Goal: Task Accomplishment & Management: Manage account settings

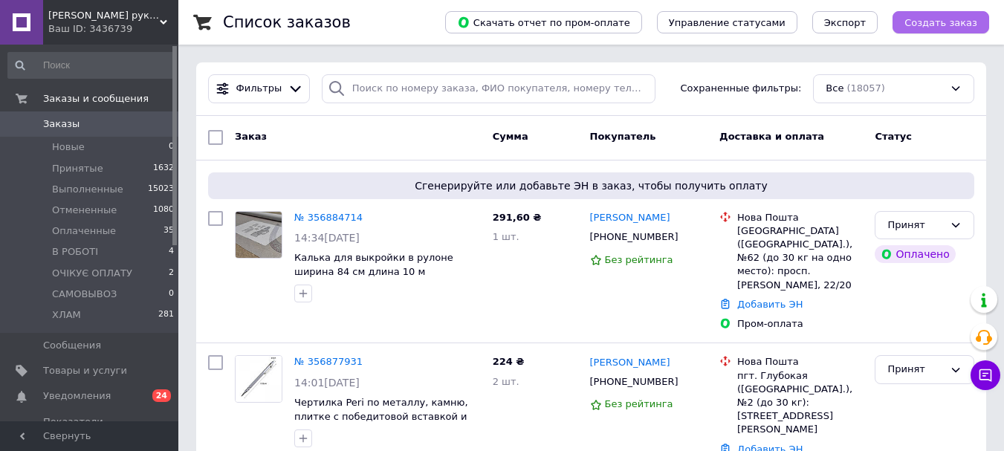
click at [921, 26] on span "Создать заказ" at bounding box center [940, 22] width 73 height 11
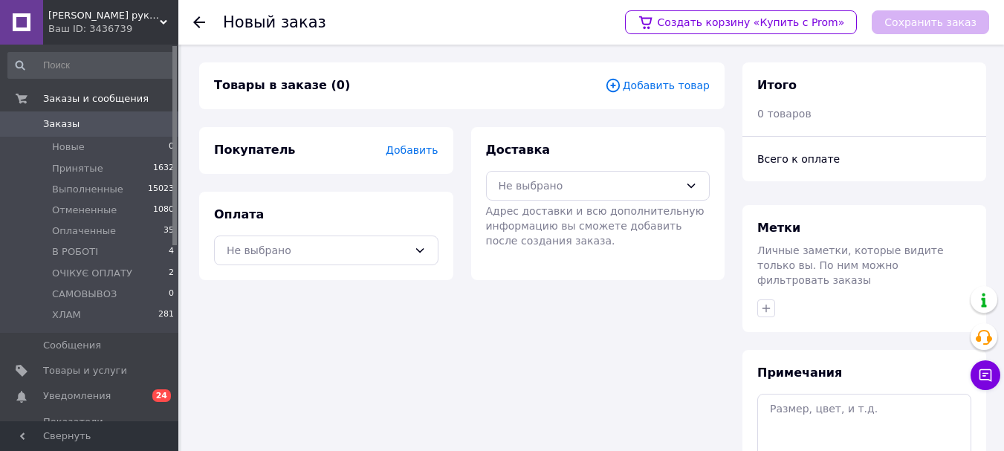
click at [690, 90] on span "Добавить товар" at bounding box center [657, 85] width 105 height 16
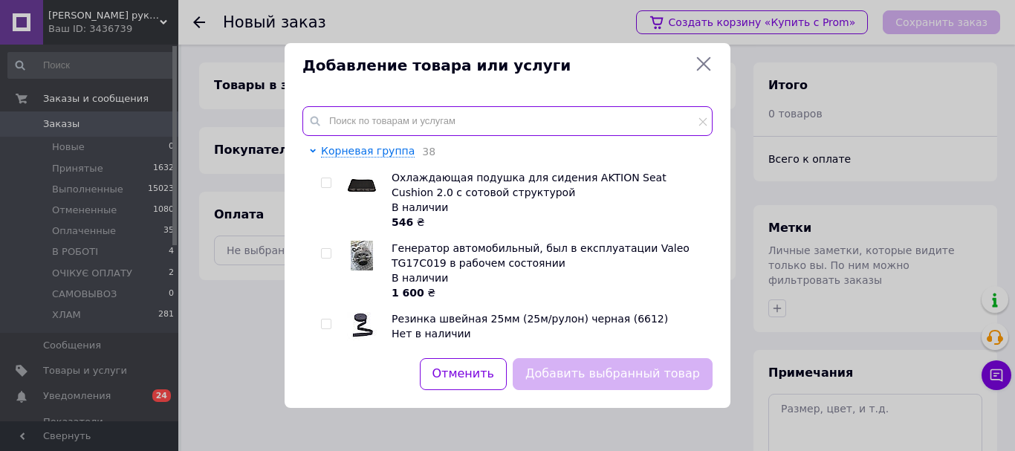
click at [407, 126] on input "text" at bounding box center [507, 121] width 410 height 30
click at [412, 122] on input "text" at bounding box center [507, 121] width 410 height 30
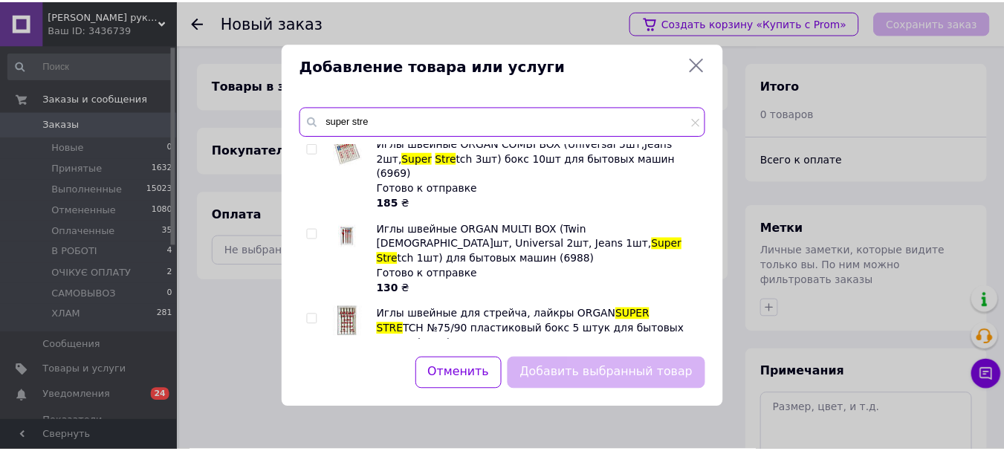
scroll to position [594, 0]
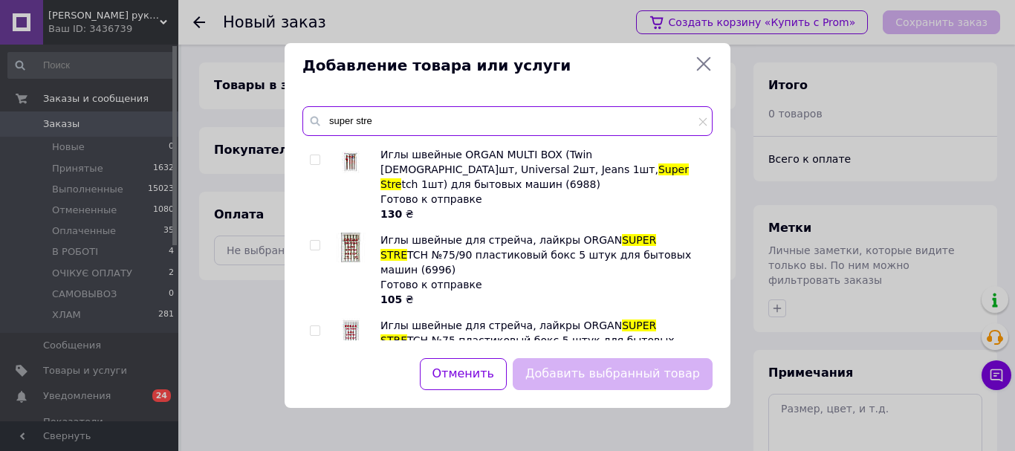
type input "super stre"
click at [316, 412] on input "checkbox" at bounding box center [315, 417] width 10 height 10
checkbox input "true"
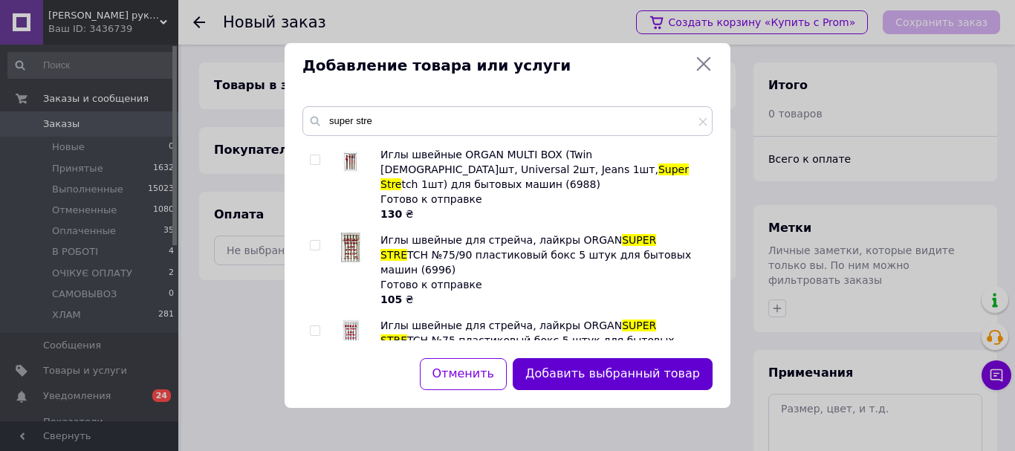
click at [596, 377] on button "Добавить выбранный товар" at bounding box center [613, 374] width 200 height 32
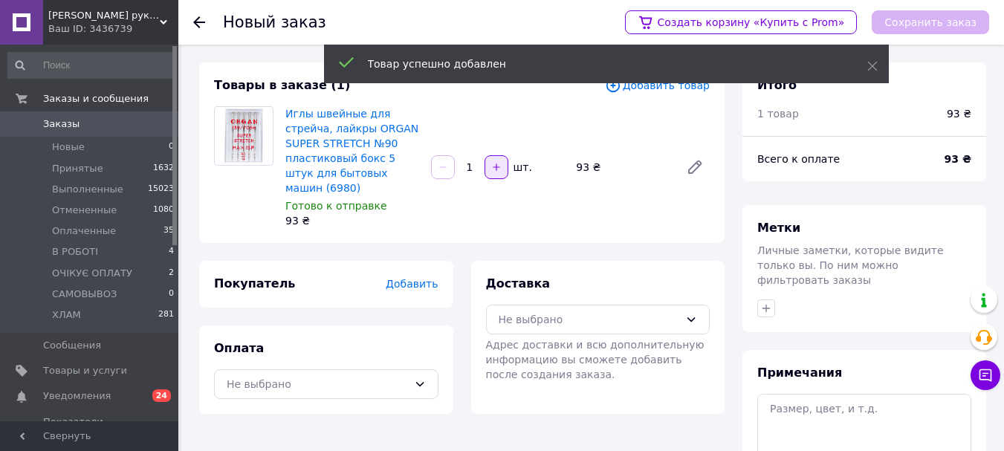
click at [491, 162] on icon "button" at bounding box center [496, 167] width 10 height 10
type input "3"
click at [527, 311] on div "Не выбрано" at bounding box center [588, 319] width 181 height 16
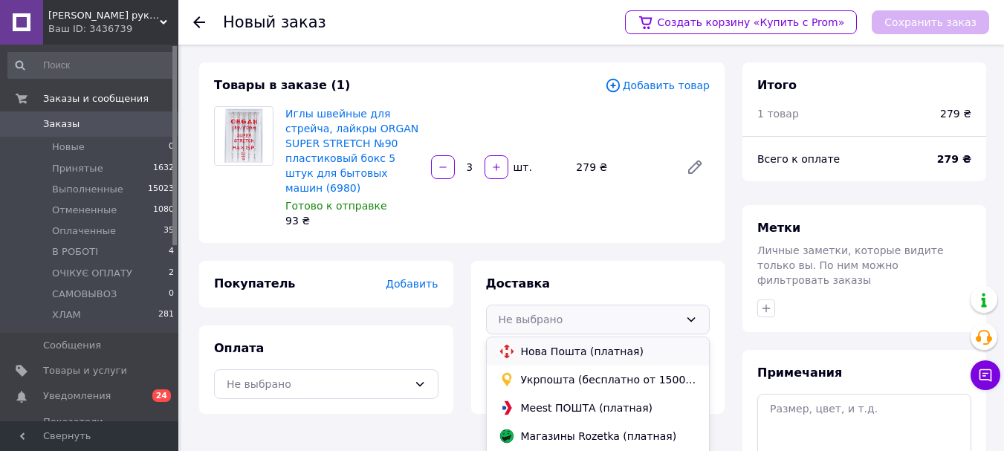
click at [542, 344] on span "Нова Пошта (платная)" at bounding box center [609, 351] width 177 height 15
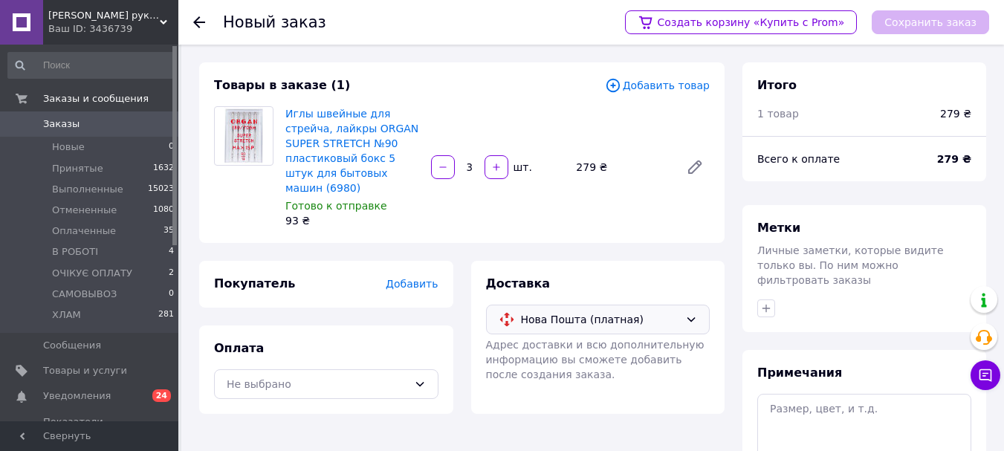
click at [418, 278] on span "Добавить" at bounding box center [412, 284] width 52 height 12
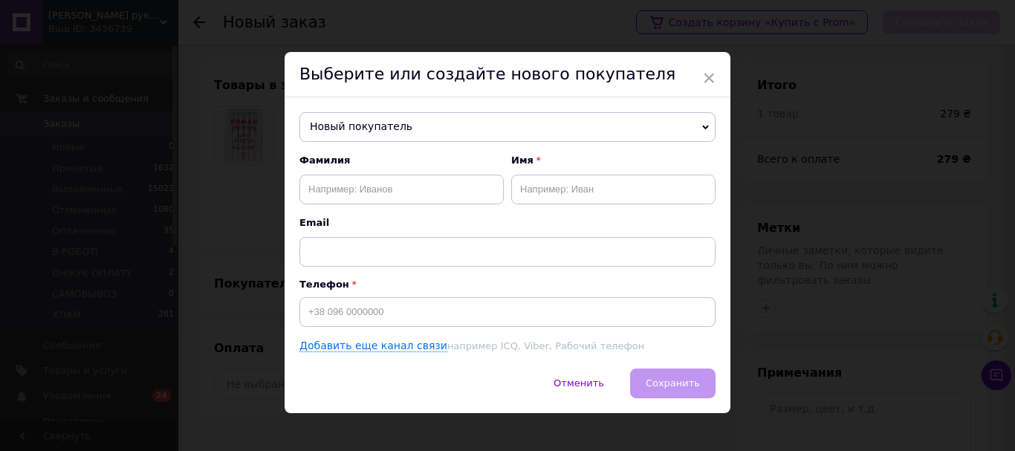
click at [345, 120] on span "Новый покупатель" at bounding box center [507, 127] width 416 height 30
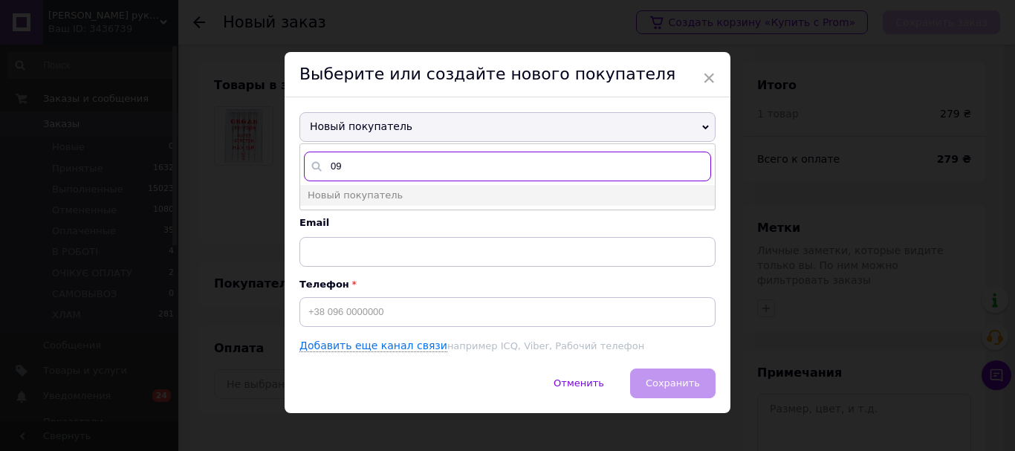
type input "0"
click at [420, 129] on span "Новый покупатель" at bounding box center [507, 127] width 416 height 30
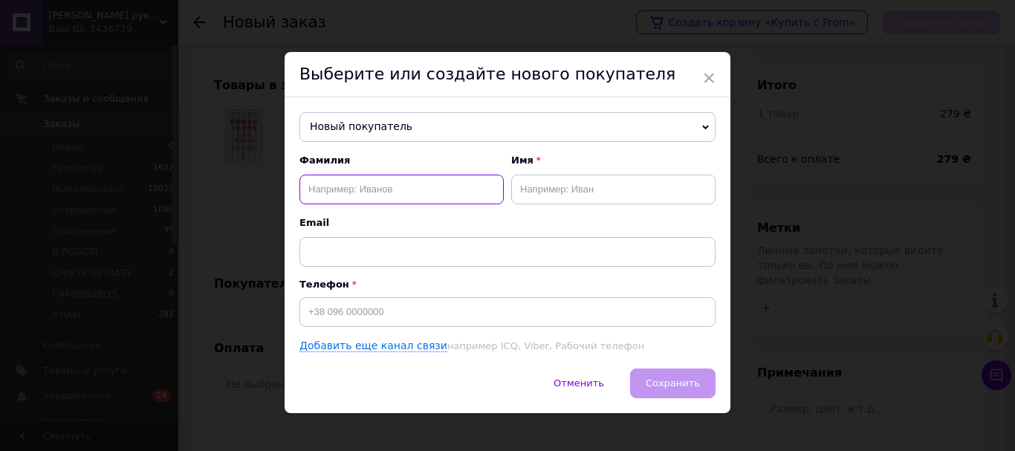
click at [347, 185] on input "text" at bounding box center [401, 190] width 204 height 30
type input "G"
type input "Пономаренко"
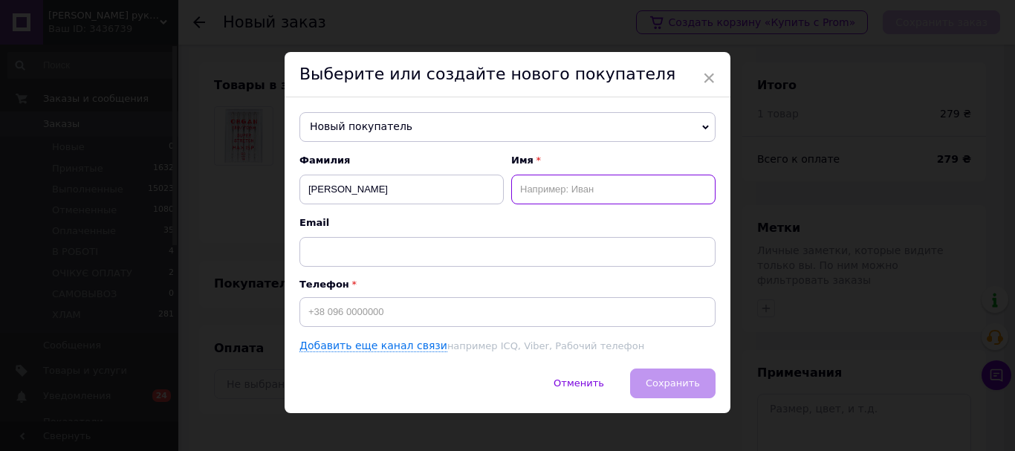
click at [537, 191] on input "text" at bounding box center [613, 190] width 204 height 30
type input "Алла"
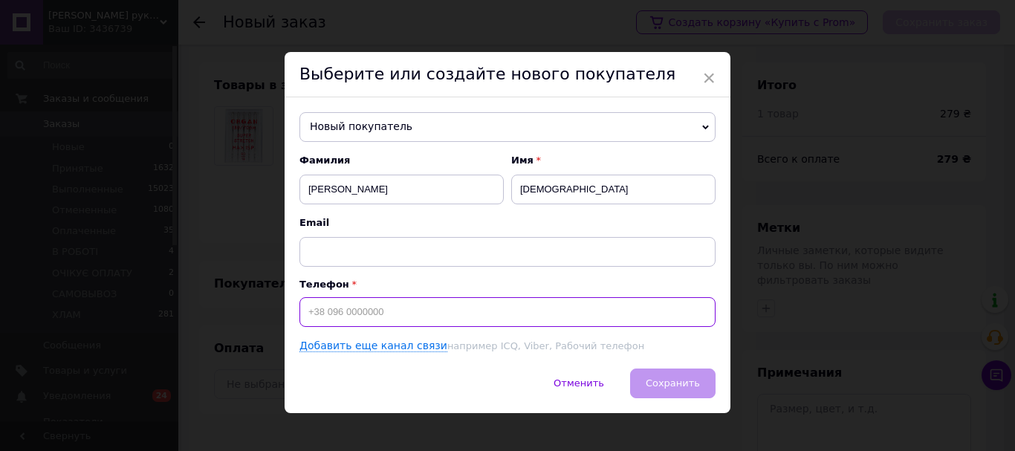
click at [356, 306] on input at bounding box center [507, 312] width 416 height 30
type input "[PHONE_NUMBER]"
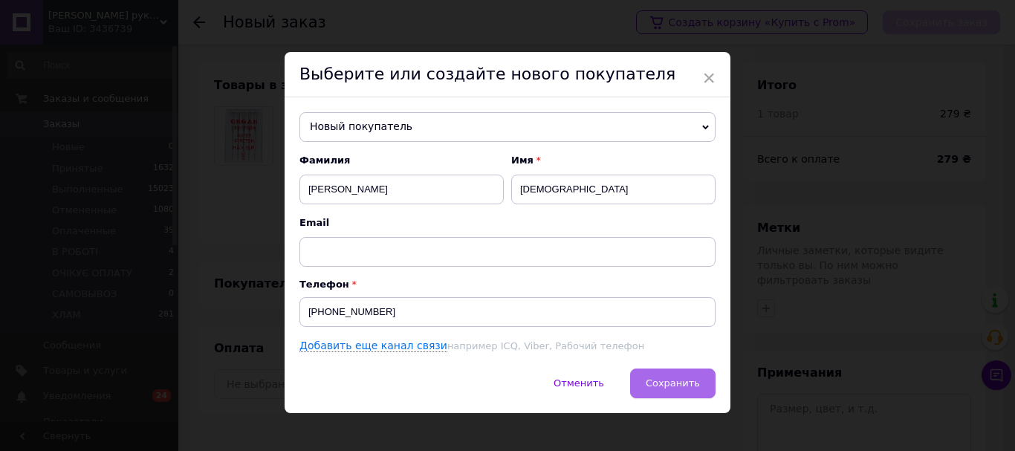
click at [654, 381] on span "Сохранить" at bounding box center [673, 382] width 54 height 11
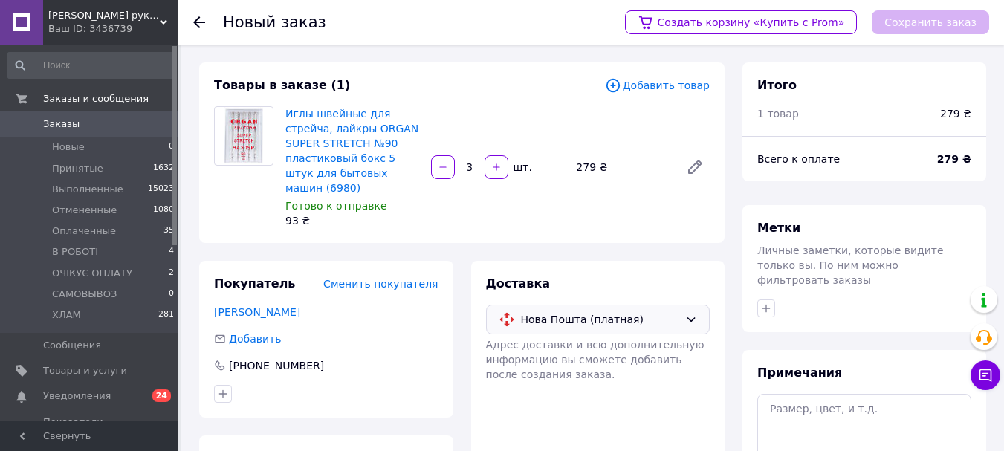
scroll to position [149, 0]
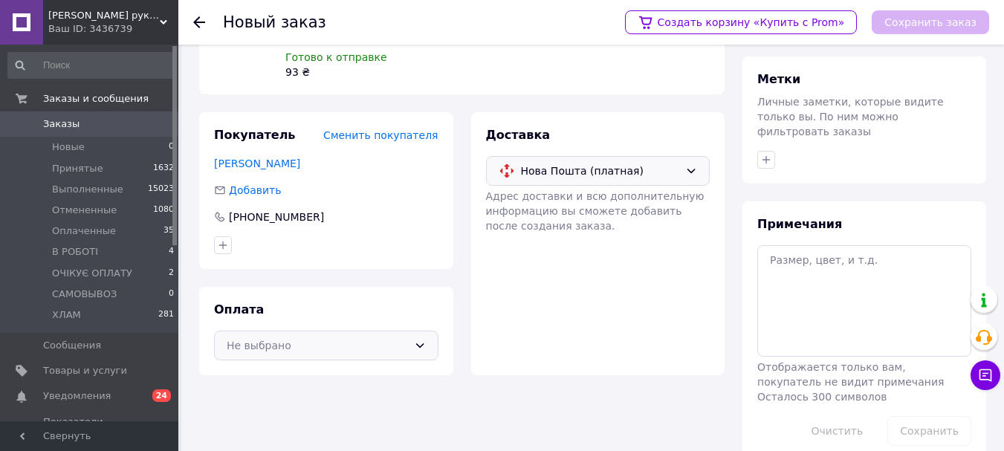
click at [276, 337] on div "Не выбрано" at bounding box center [317, 345] width 181 height 16
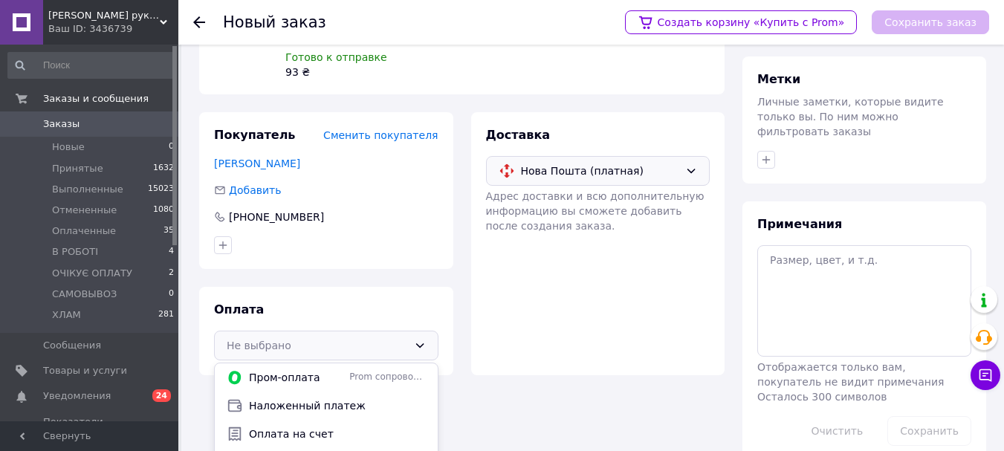
scroll to position [175, 0]
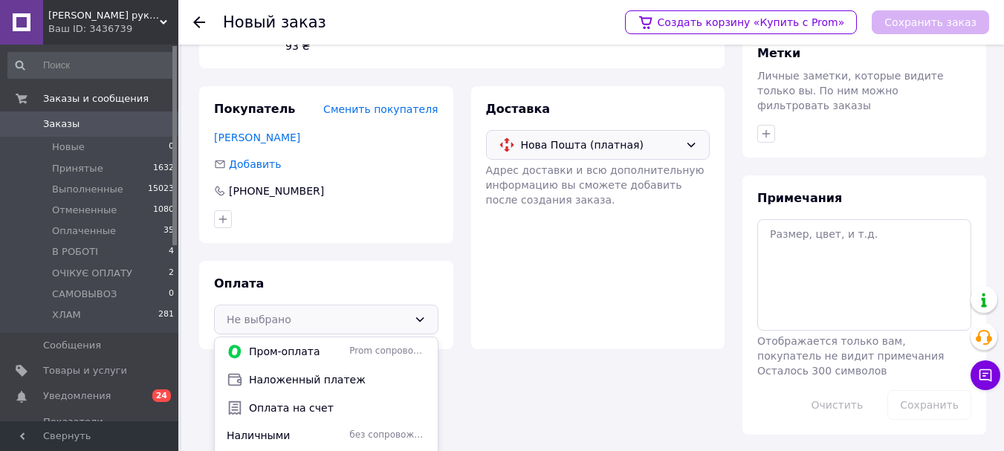
click at [281, 400] on span "Оплата на счет" at bounding box center [337, 407] width 177 height 15
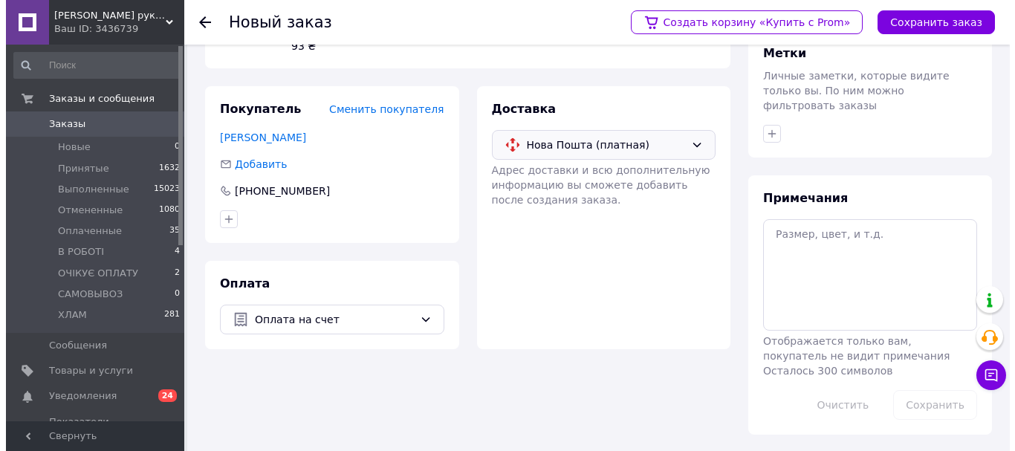
scroll to position [161, 0]
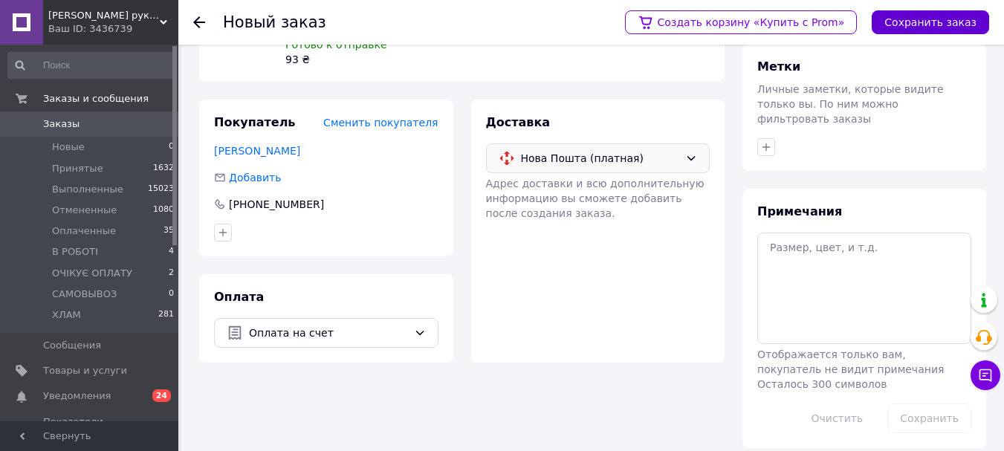
click at [903, 24] on button "Сохранить заказ" at bounding box center [929, 22] width 117 height 24
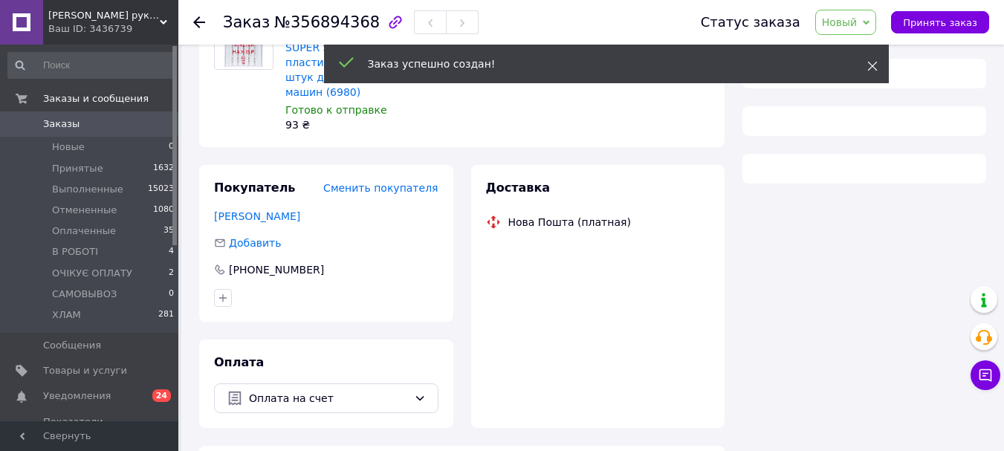
click at [870, 65] on use at bounding box center [872, 67] width 10 height 10
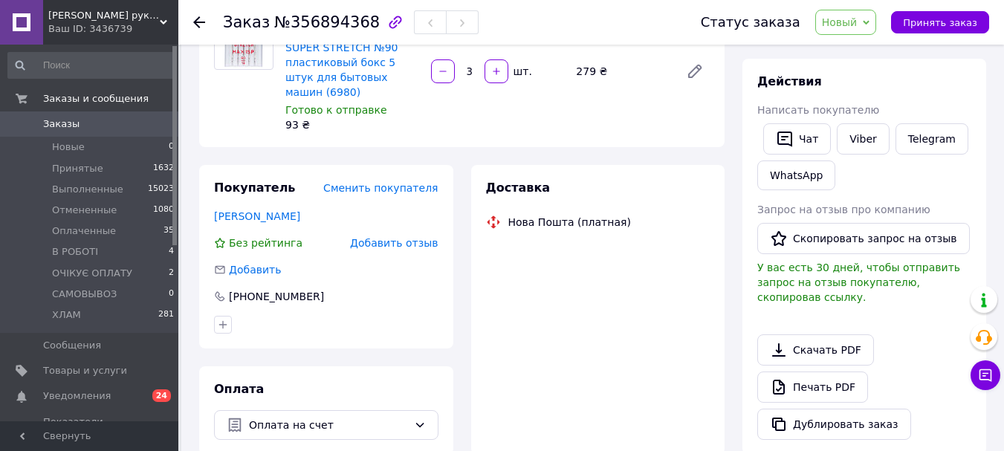
click at [836, 24] on span "Новый" at bounding box center [840, 22] width 36 height 12
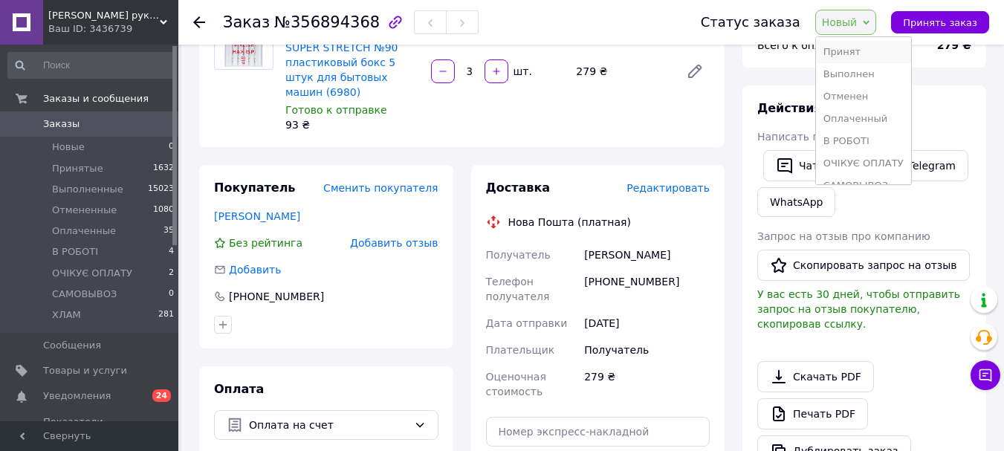
click at [847, 47] on li "Принят" at bounding box center [863, 52] width 95 height 22
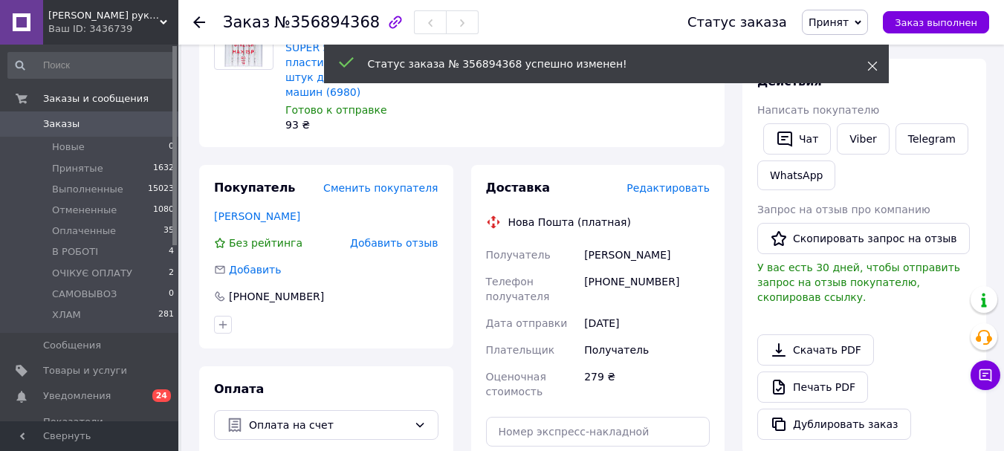
click at [870, 68] on use at bounding box center [872, 67] width 10 height 10
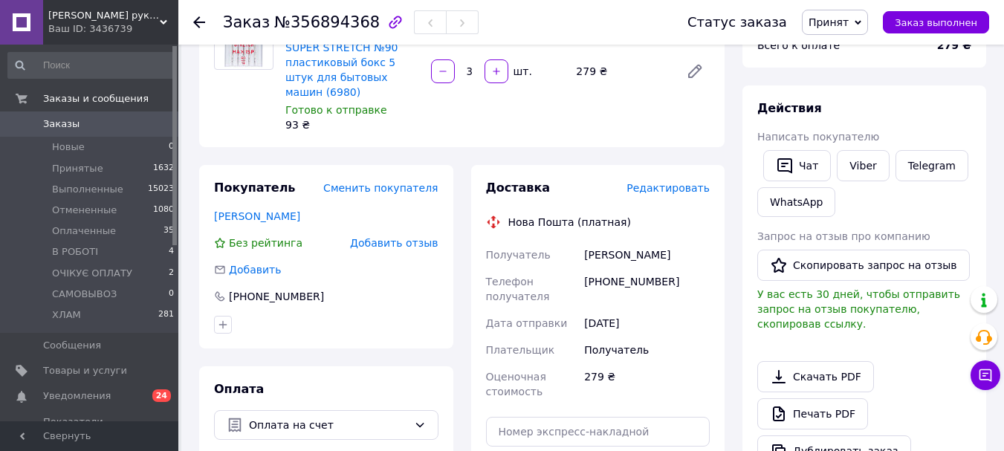
click at [689, 182] on span "Редактировать" at bounding box center [667, 188] width 83 height 12
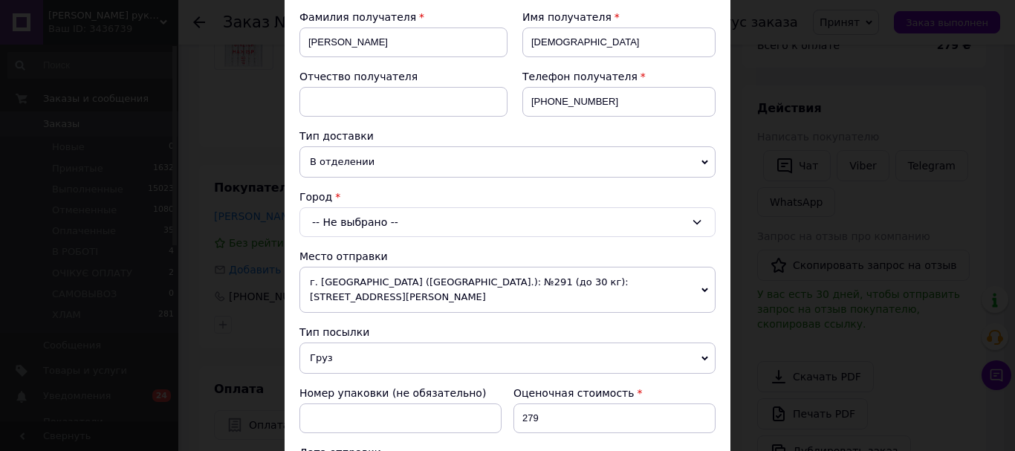
scroll to position [297, 0]
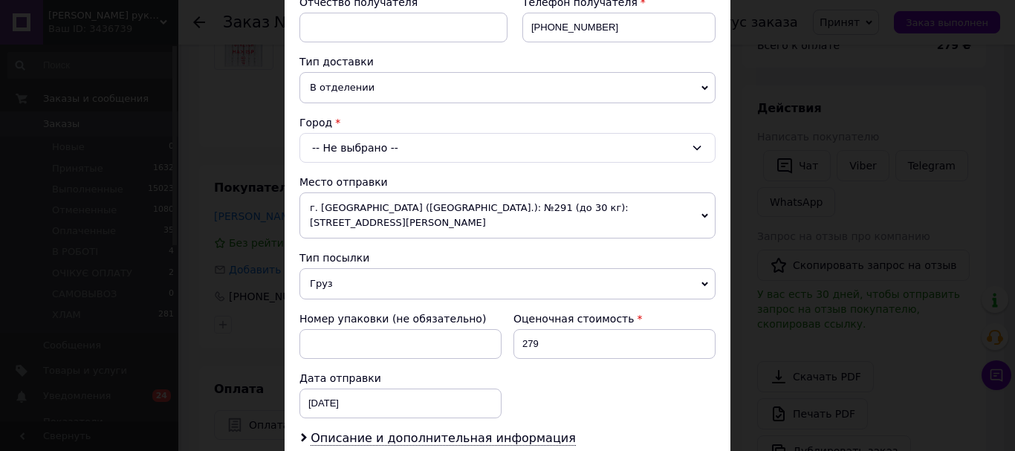
click at [389, 152] on div "-- Не выбрано --" at bounding box center [507, 148] width 416 height 30
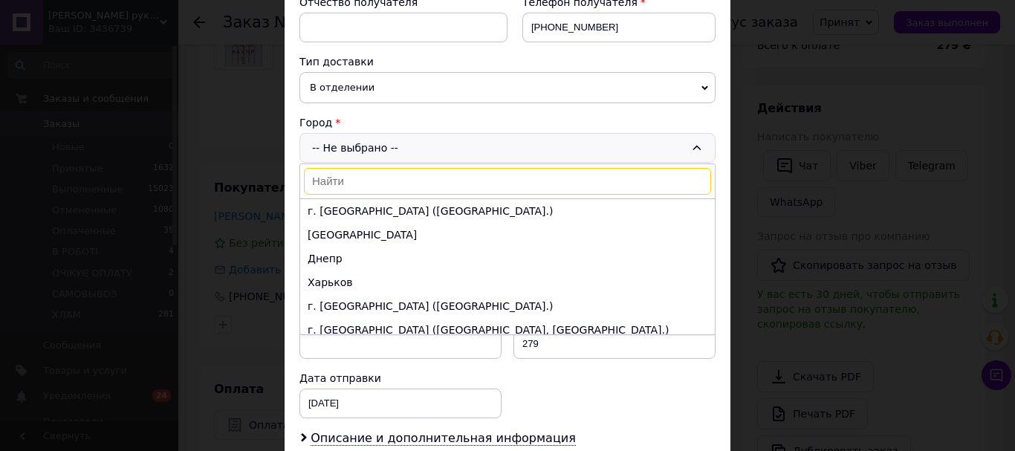
scroll to position [149, 0]
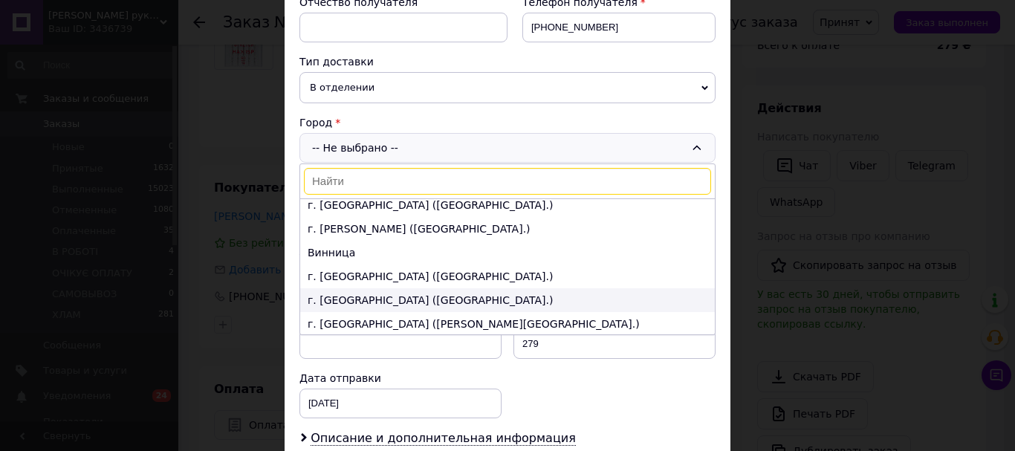
click at [358, 300] on li "г. Черкассы (Черкасская обл.)" at bounding box center [507, 300] width 414 height 24
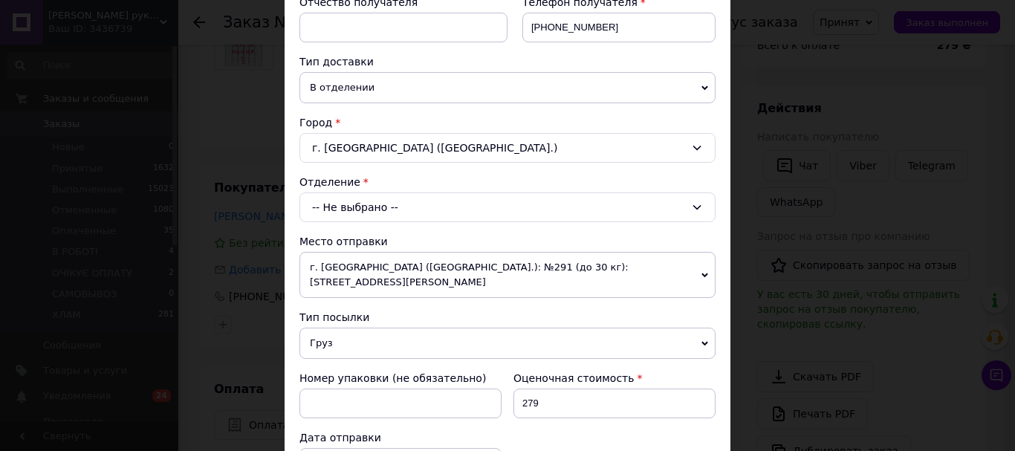
click at [355, 209] on div "-- Не выбрано --" at bounding box center [507, 207] width 416 height 30
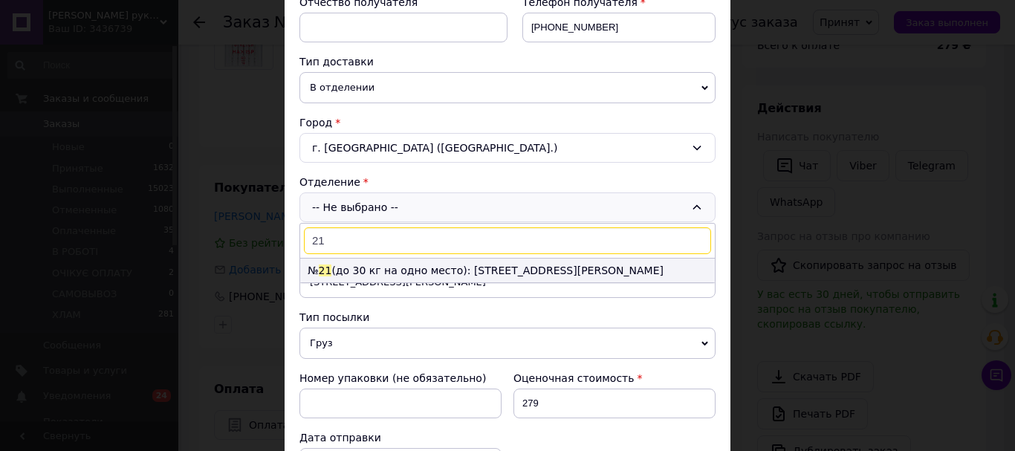
type input "21"
click at [377, 273] on li "№ 21 (до 30 кг на одно место): ул. Кривалиевская, 7" at bounding box center [507, 270] width 414 height 24
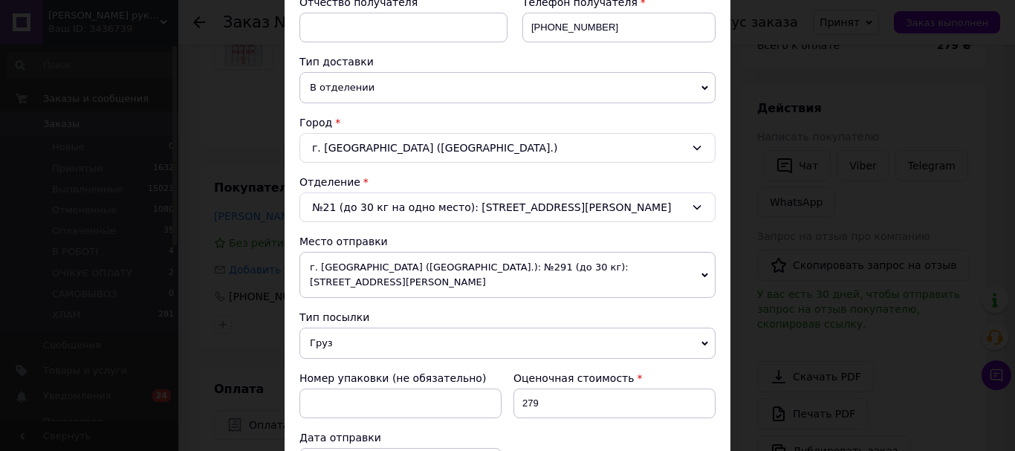
scroll to position [446, 0]
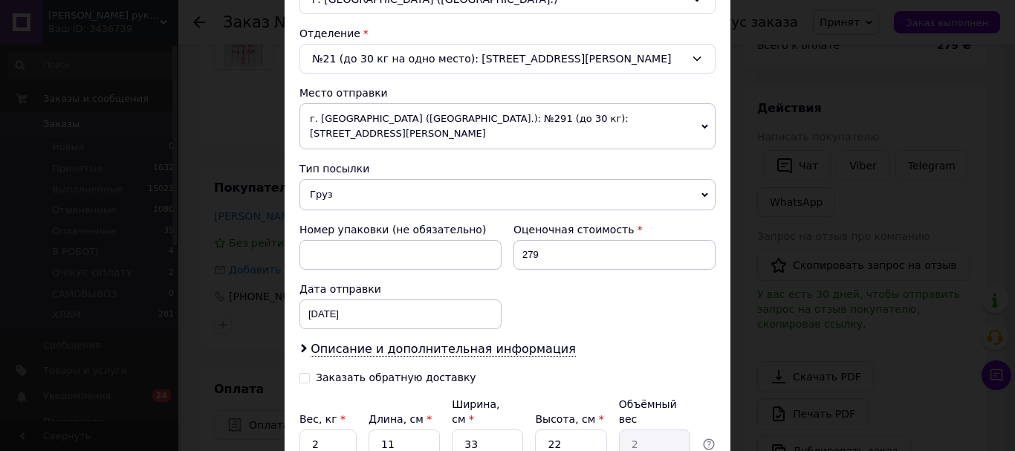
click at [347, 179] on span "Груз" at bounding box center [507, 194] width 416 height 31
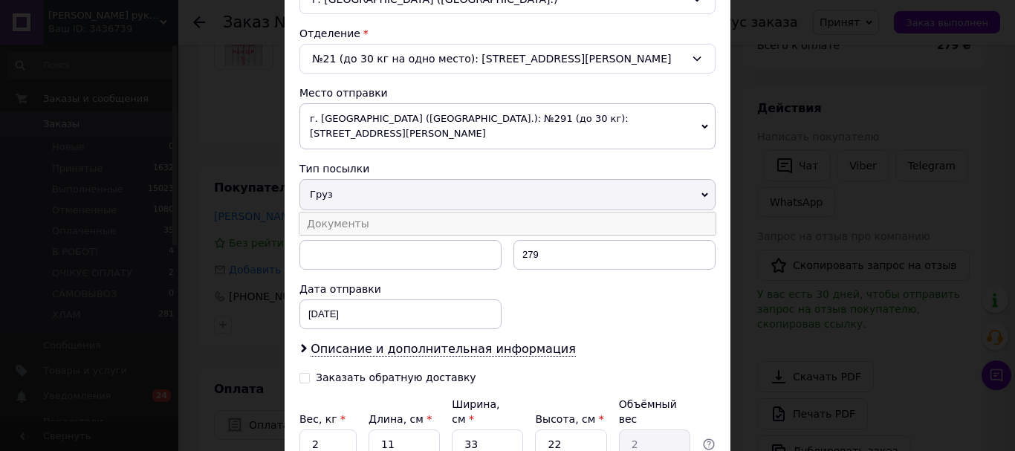
click at [350, 212] on li "Документы" at bounding box center [507, 223] width 416 height 22
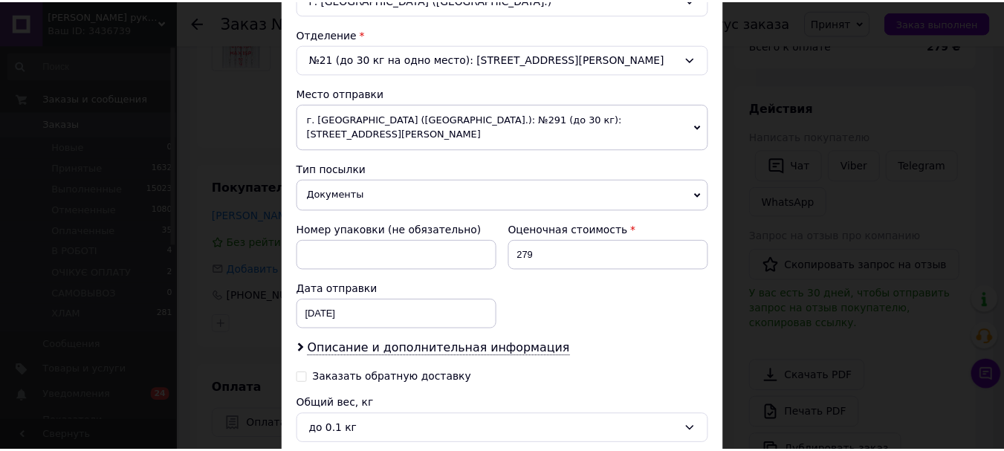
scroll to position [577, 0]
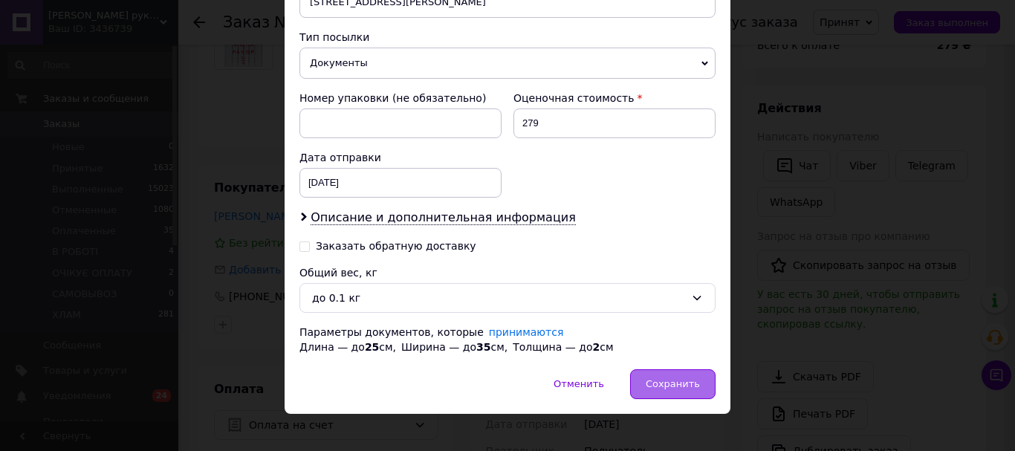
click at [663, 378] on span "Сохранить" at bounding box center [673, 383] width 54 height 11
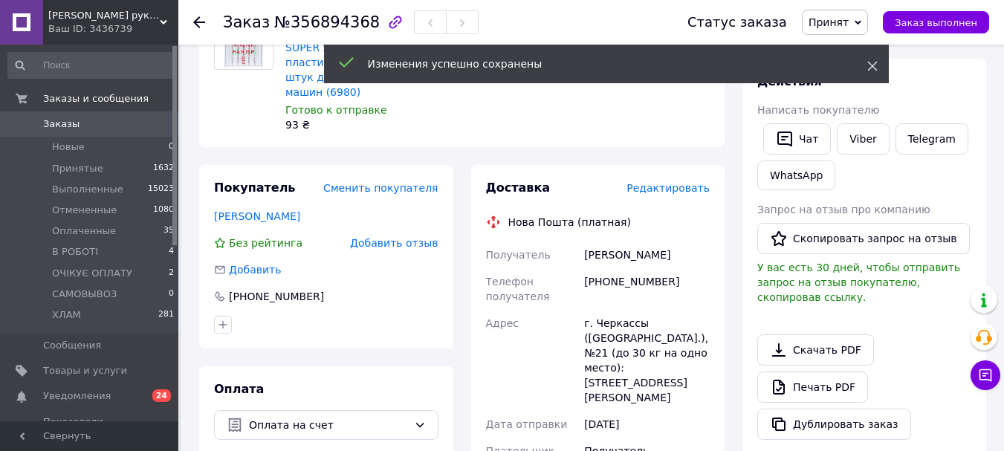
click at [873, 62] on icon at bounding box center [872, 66] width 10 height 10
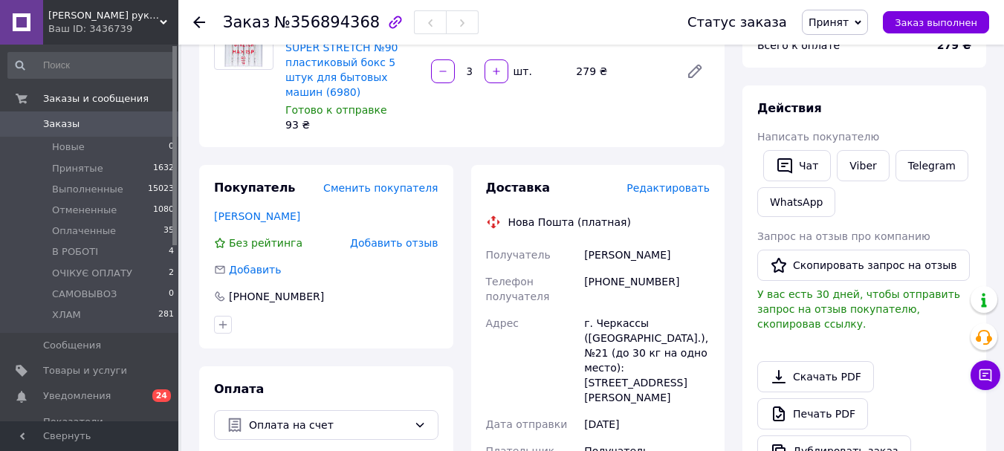
click at [53, 122] on span "Заказы" at bounding box center [61, 123] width 36 height 13
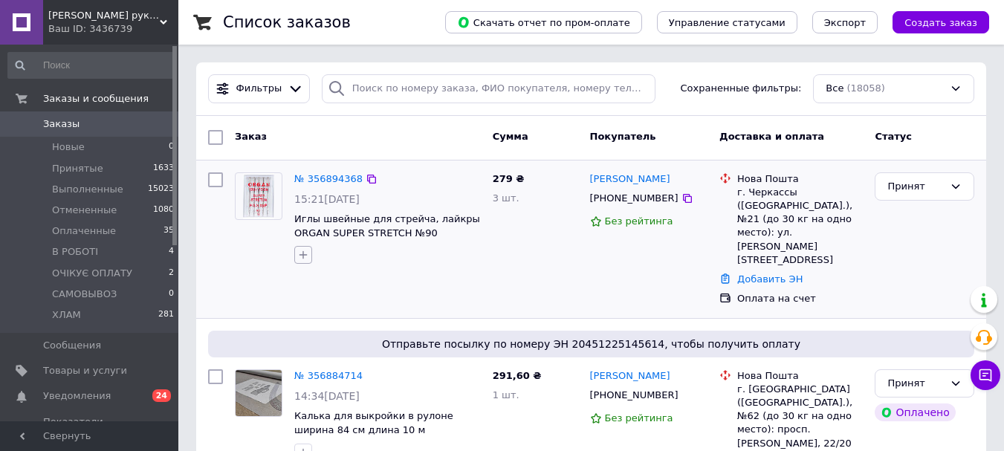
click at [301, 254] on icon "button" at bounding box center [303, 255] width 12 height 12
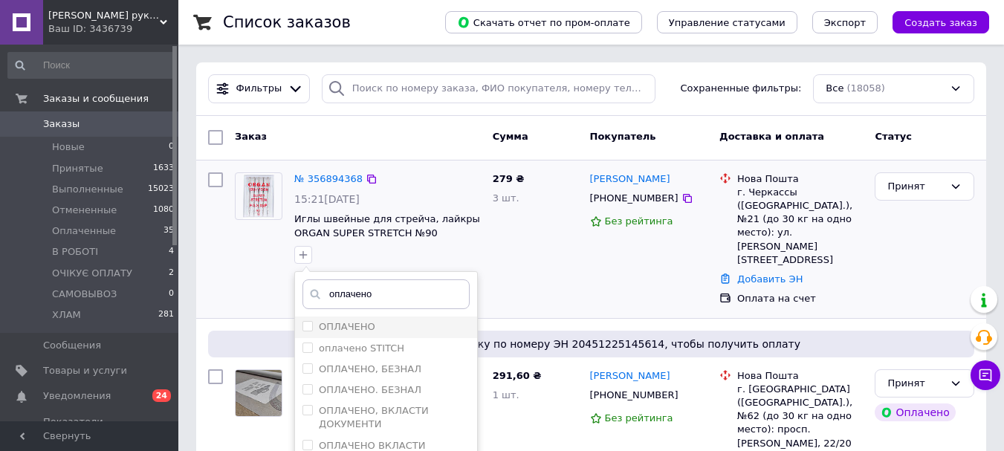
type input "оплачено"
click at [326, 322] on label "ОПЛАЧЕНО" at bounding box center [347, 326] width 56 height 11
checkbox input "true"
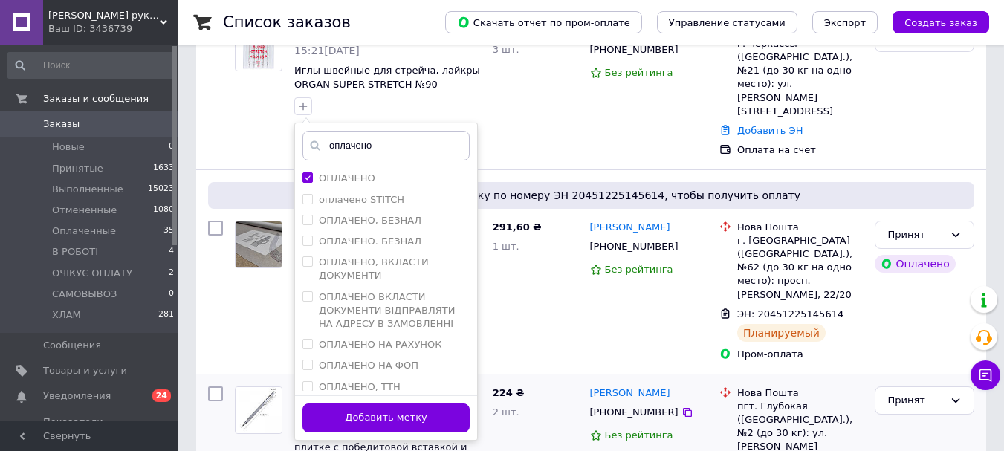
scroll to position [223, 0]
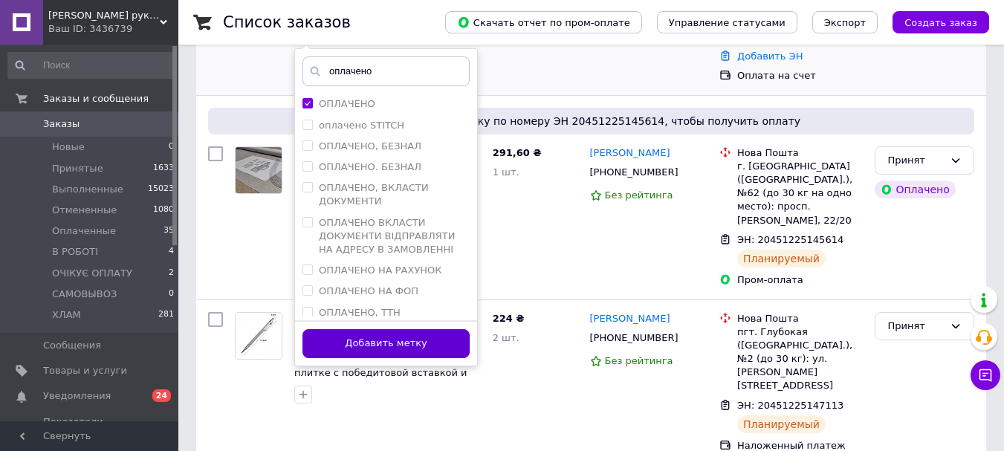
click at [411, 348] on button "Добавить метку" at bounding box center [385, 343] width 167 height 29
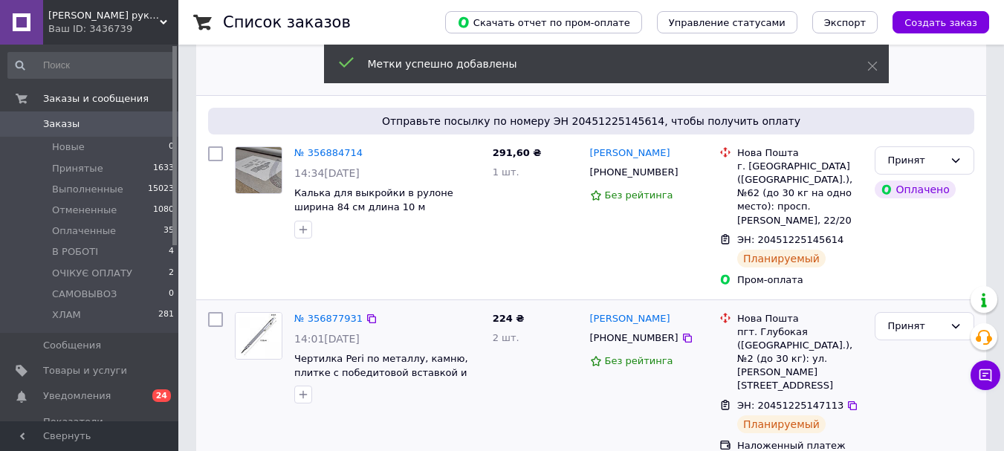
scroll to position [0, 0]
